Goal: Information Seeking & Learning: Learn about a topic

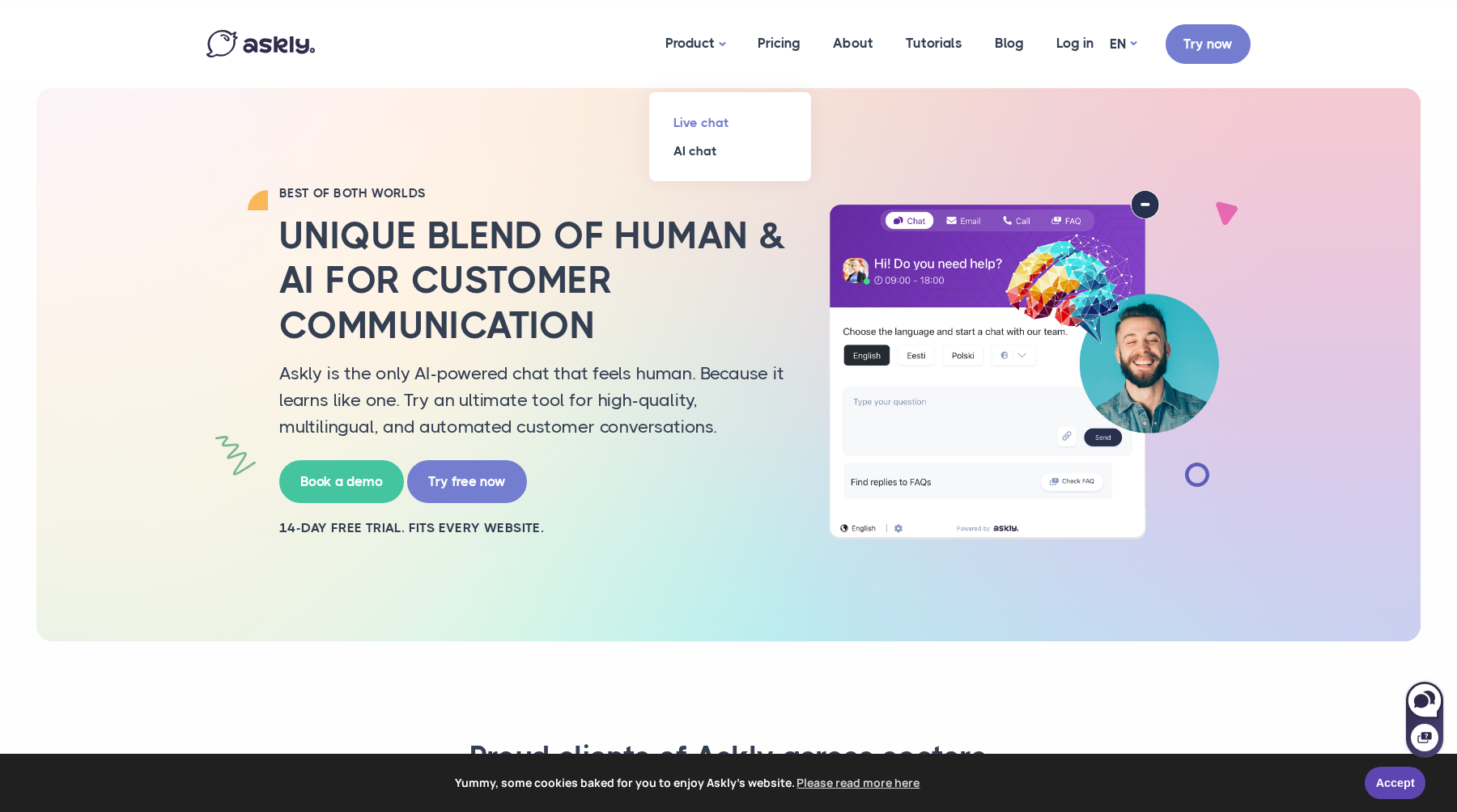
click at [713, 115] on link "Live chat" at bounding box center [730, 122] width 162 height 28
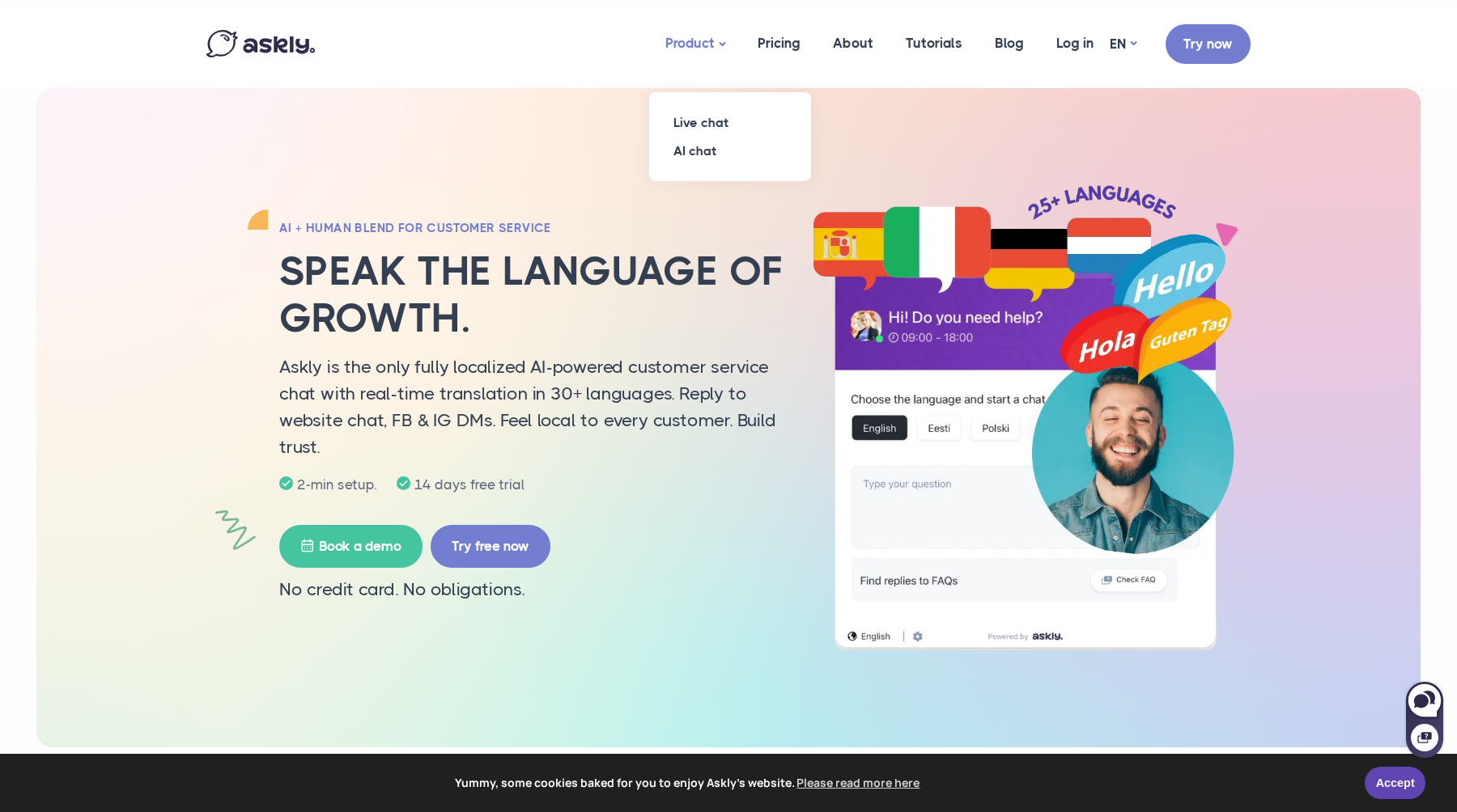
click at [720, 37] on link "Product" at bounding box center [695, 43] width 93 height 80
click at [705, 154] on link "AI chat" at bounding box center [730, 150] width 162 height 28
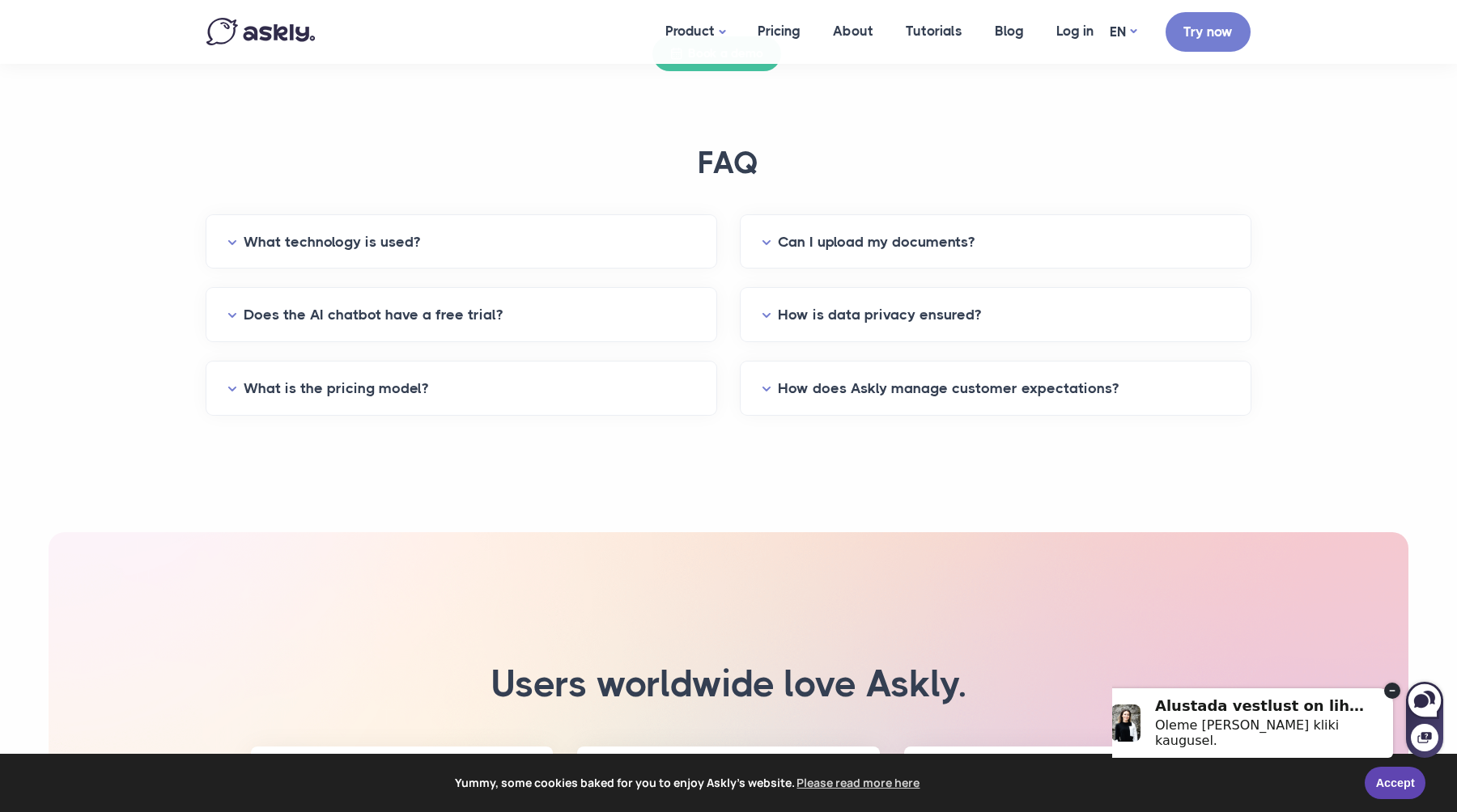
scroll to position [4371, 0]
click at [569, 258] on div "What technology is used?" at bounding box center [461, 241] width 510 height 53
click at [238, 249] on button "What technology is used?" at bounding box center [461, 241] width 468 height 25
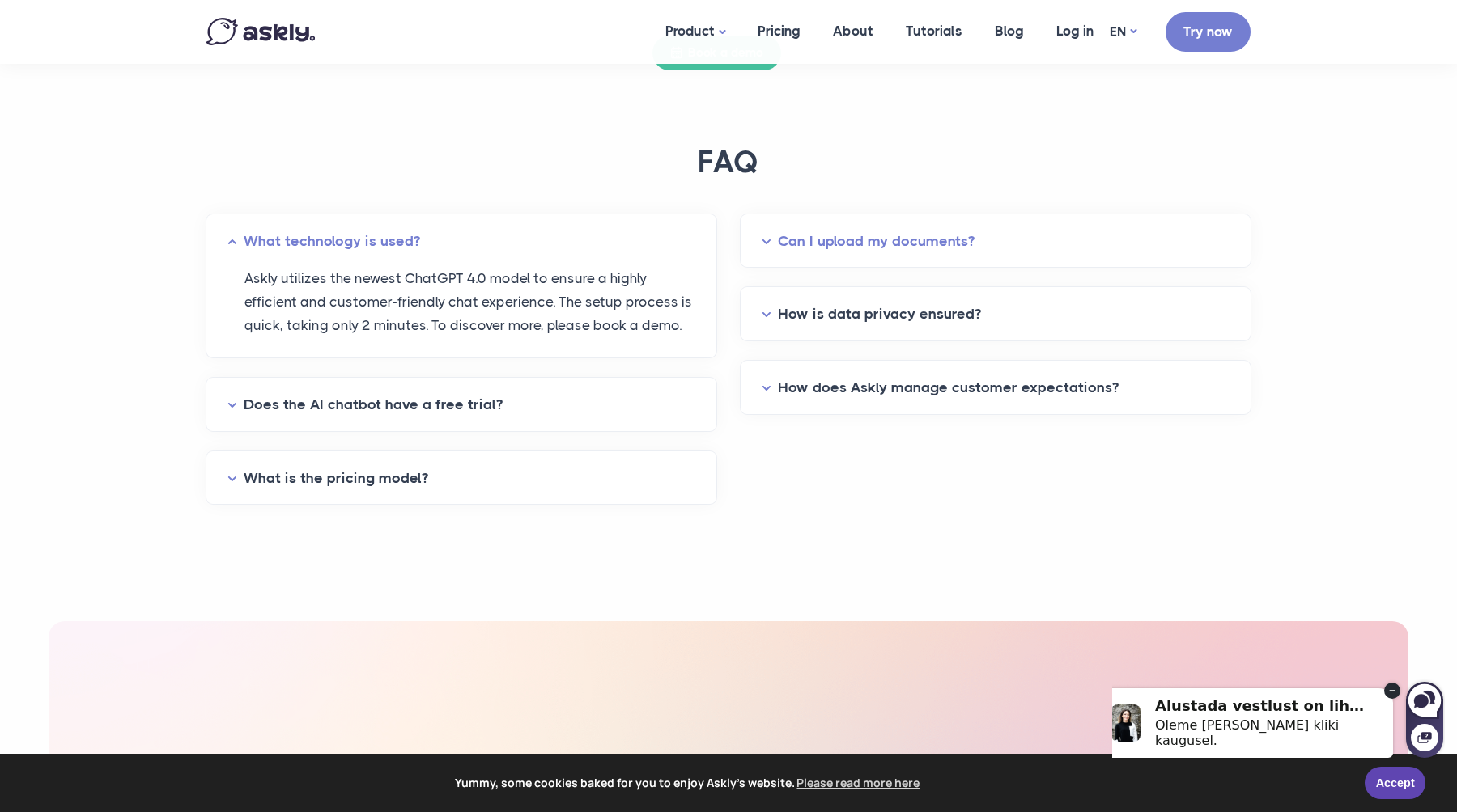
click at [909, 243] on button "Can I upload my documents?" at bounding box center [995, 241] width 468 height 25
